Goal: Feedback & Contribution: Contribute content

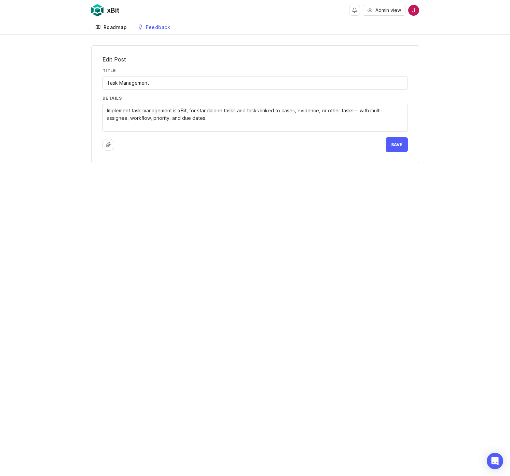
click at [114, 27] on div "Roadmap" at bounding box center [115, 27] width 24 height 5
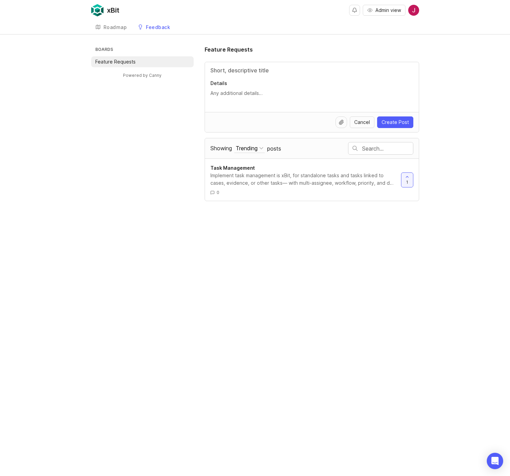
click at [248, 70] on input "Title" at bounding box center [311, 70] width 203 height 8
type input "Vertical Navigation"
type textarea "Replace primary horizontal navigation with a vertical layout that is collapsibl…"
click at [395, 122] on span "Create Post" at bounding box center [394, 122] width 27 height 7
